Goal: Find specific page/section: Find specific page/section

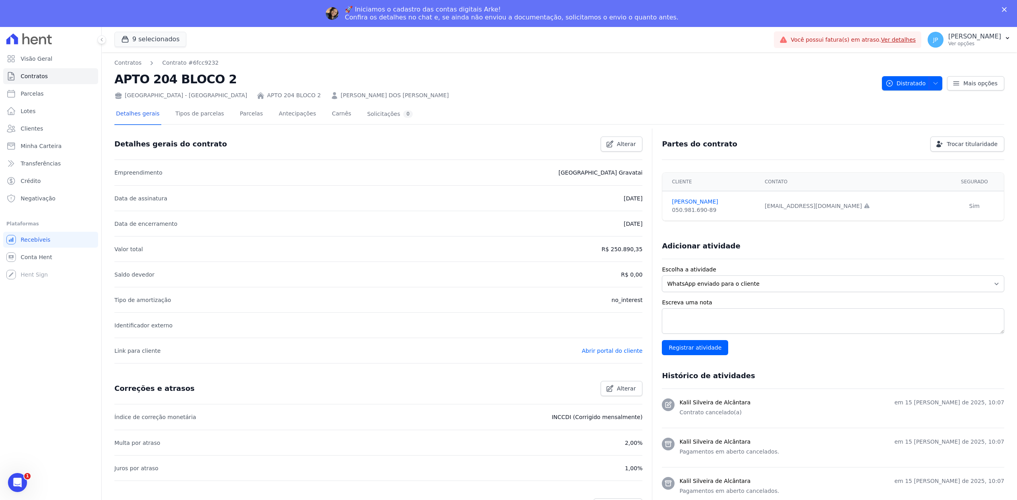
scroll to position [53, 0]
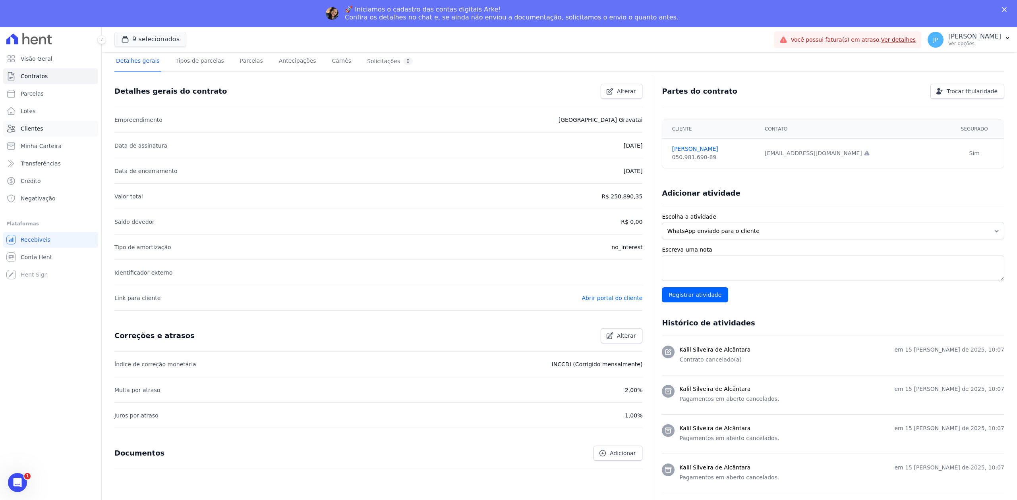
click at [53, 136] on link "Clientes" at bounding box center [50, 129] width 95 height 16
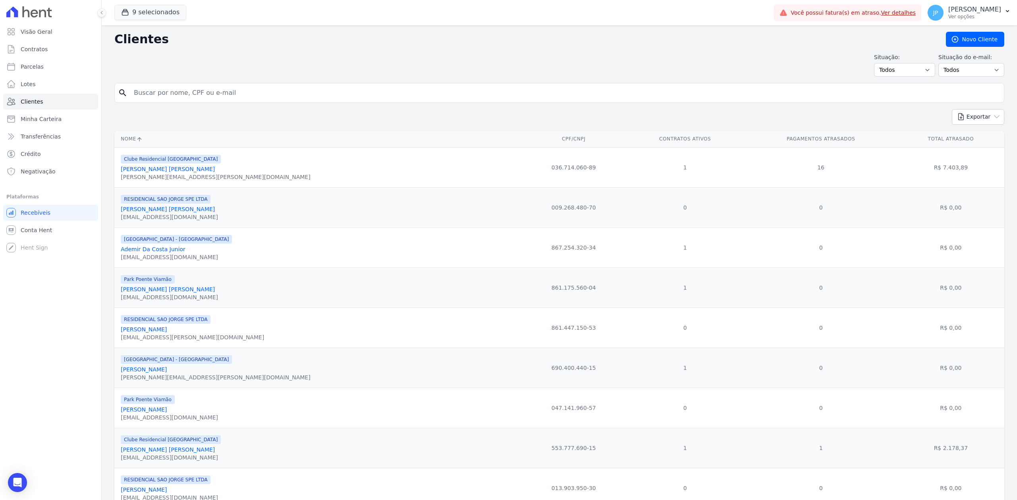
click at [260, 95] on input "search" at bounding box center [564, 93] width 871 height 16
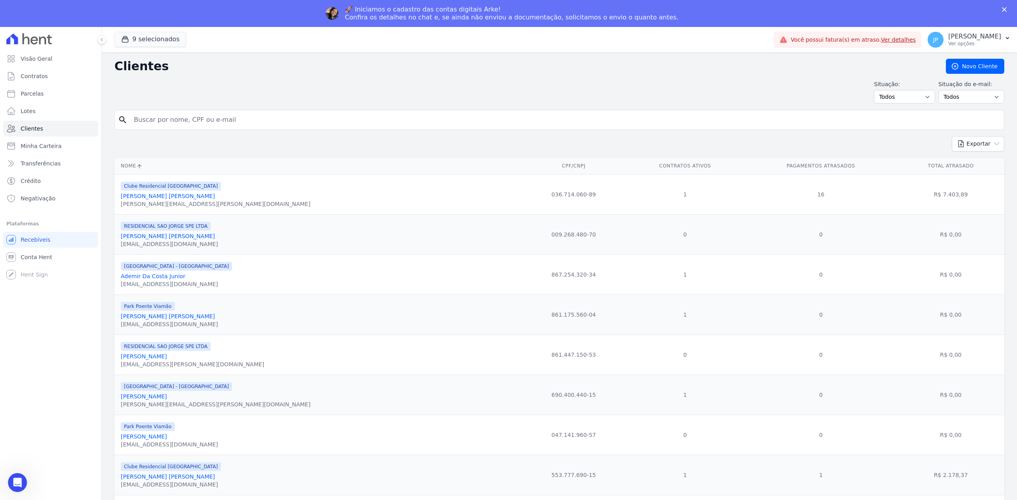
paste input "[PERSON_NAME] [PERSON_NAME]"
type input "[PERSON_NAME] [PERSON_NAME]"
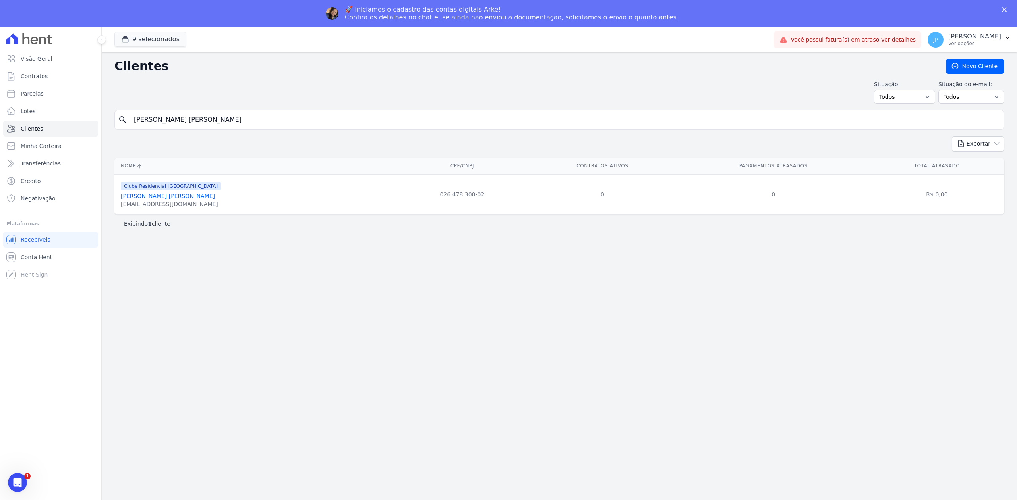
click at [177, 199] on link "[PERSON_NAME] [PERSON_NAME]" at bounding box center [168, 196] width 94 height 6
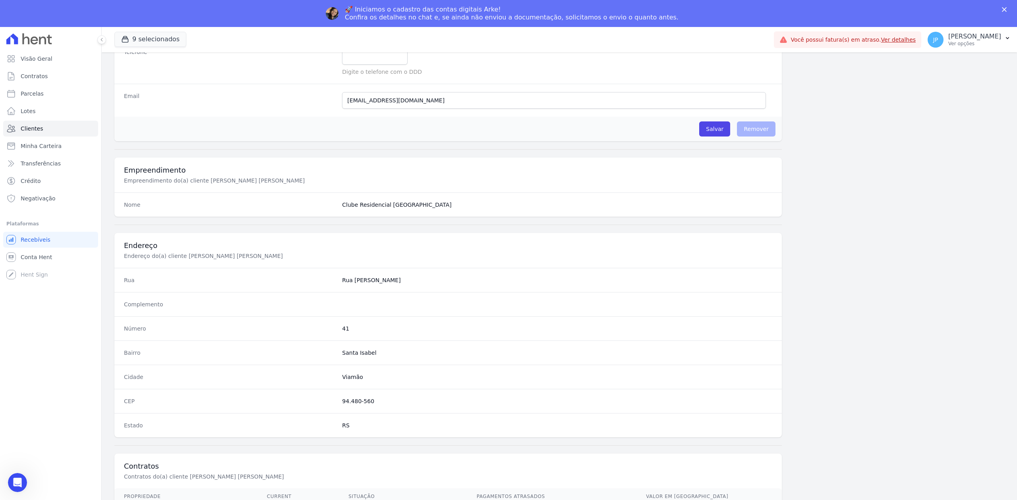
scroll to position [247, 0]
